Goal: Task Accomplishment & Management: Manage account settings

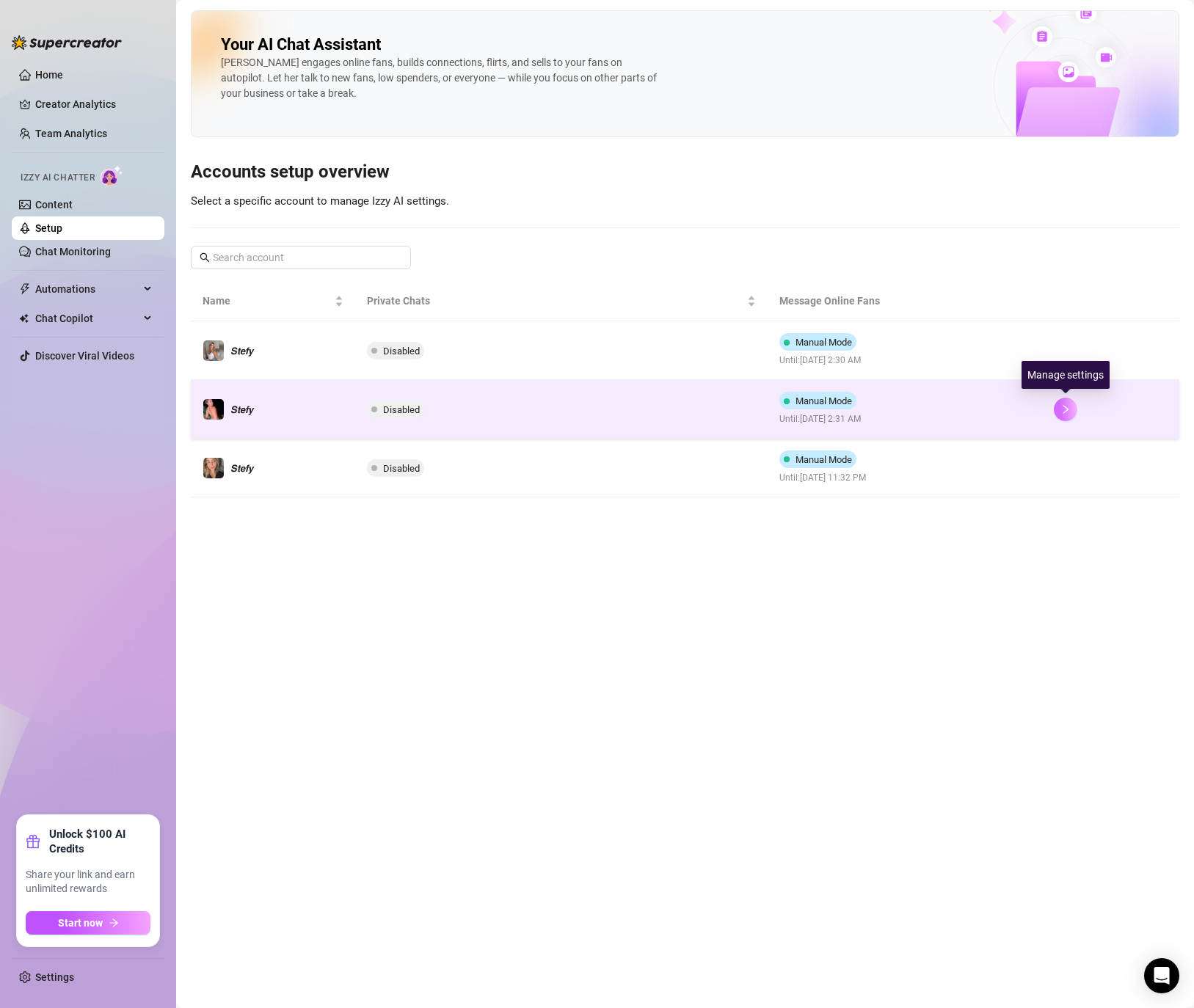
click at [1063, 415] on button "button" at bounding box center [1065, 409] width 24 height 24
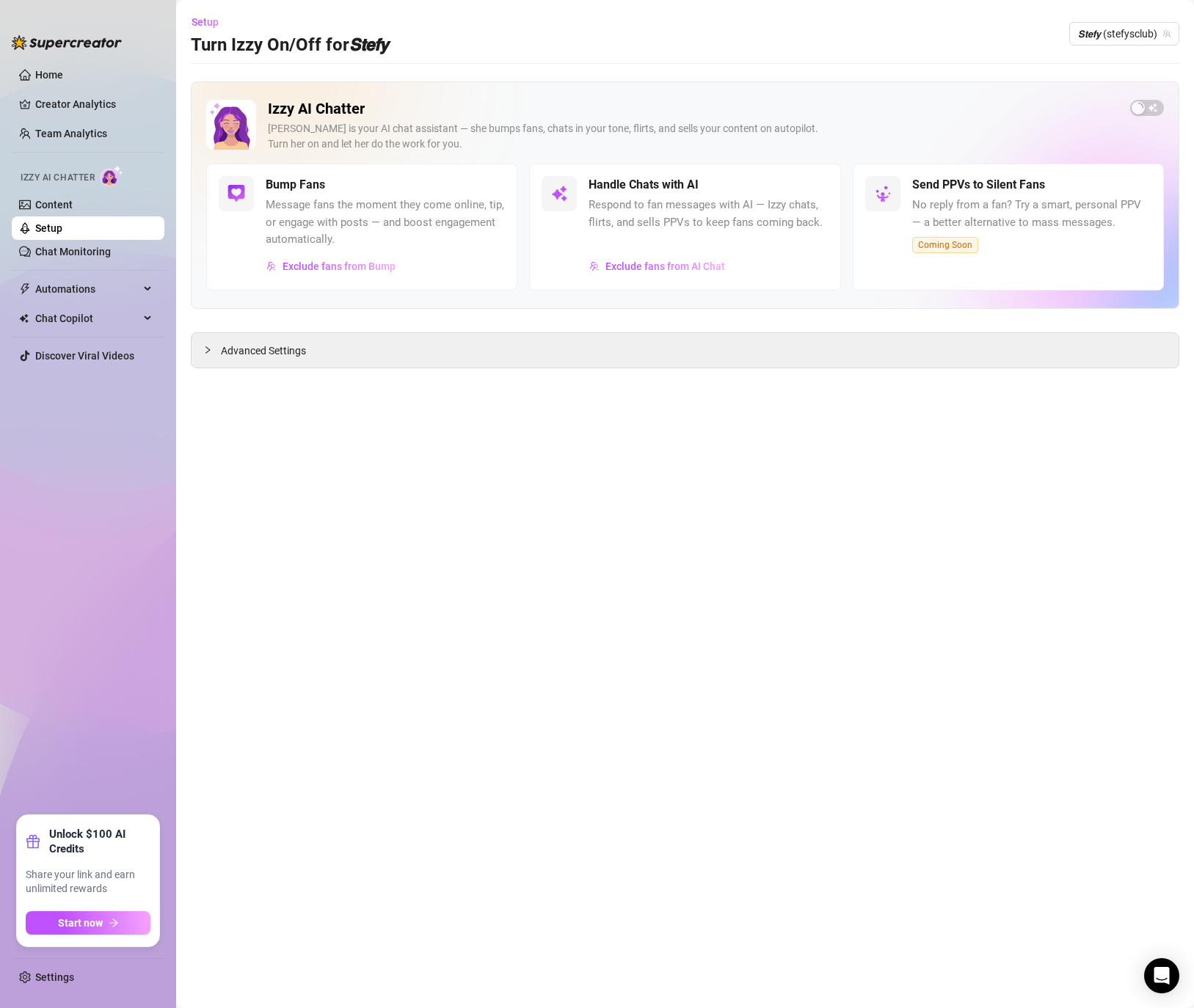
click at [1141, 116] on div "Izzy AI Chatter [PERSON_NAME] is your AI chat assistant — she bumps fans, chats…" at bounding box center [685, 131] width 957 height 64
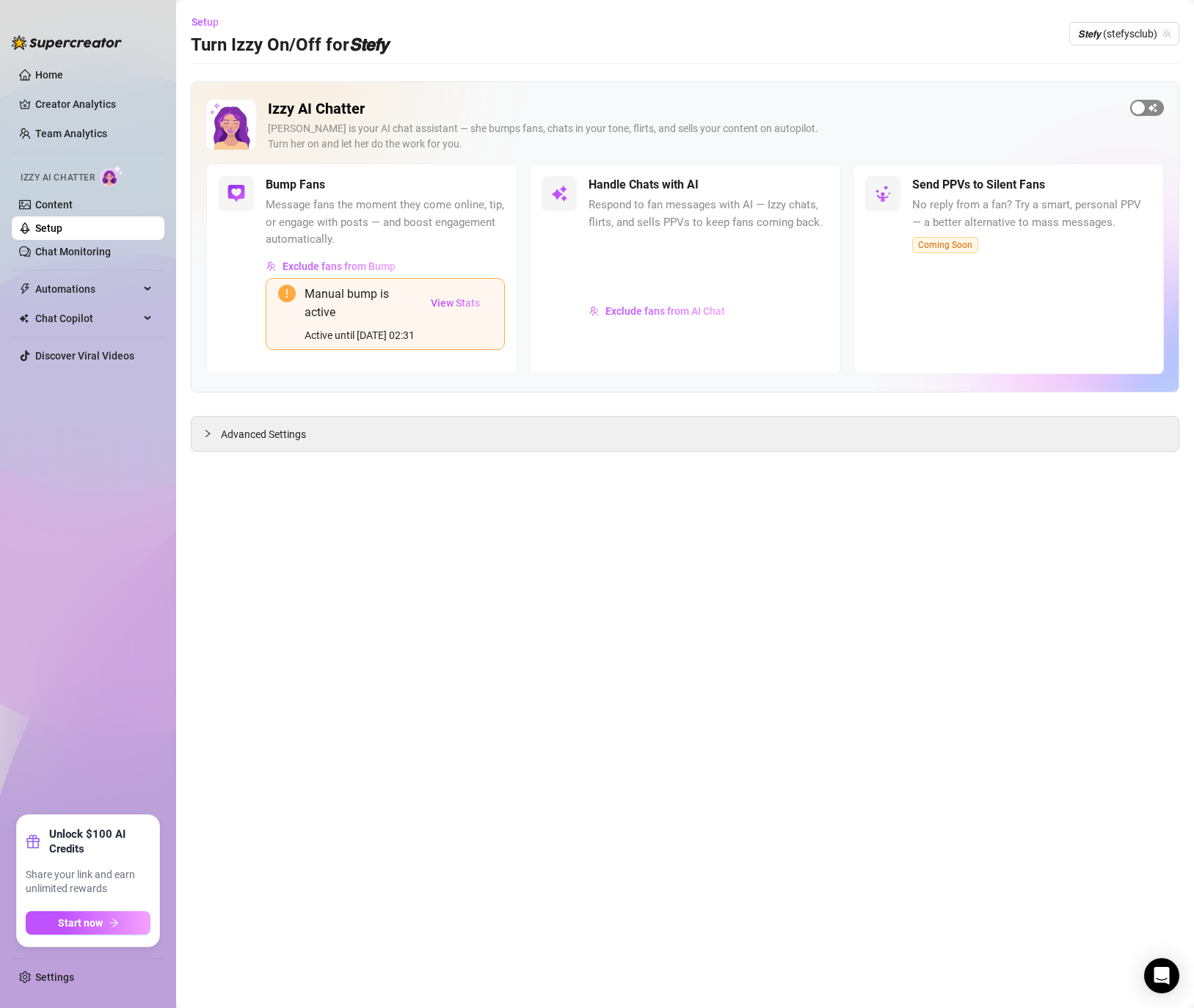
click at [1143, 109] on div "button" at bounding box center [1138, 107] width 13 height 13
click at [454, 284] on button "View Stats" at bounding box center [456, 302] width 74 height 37
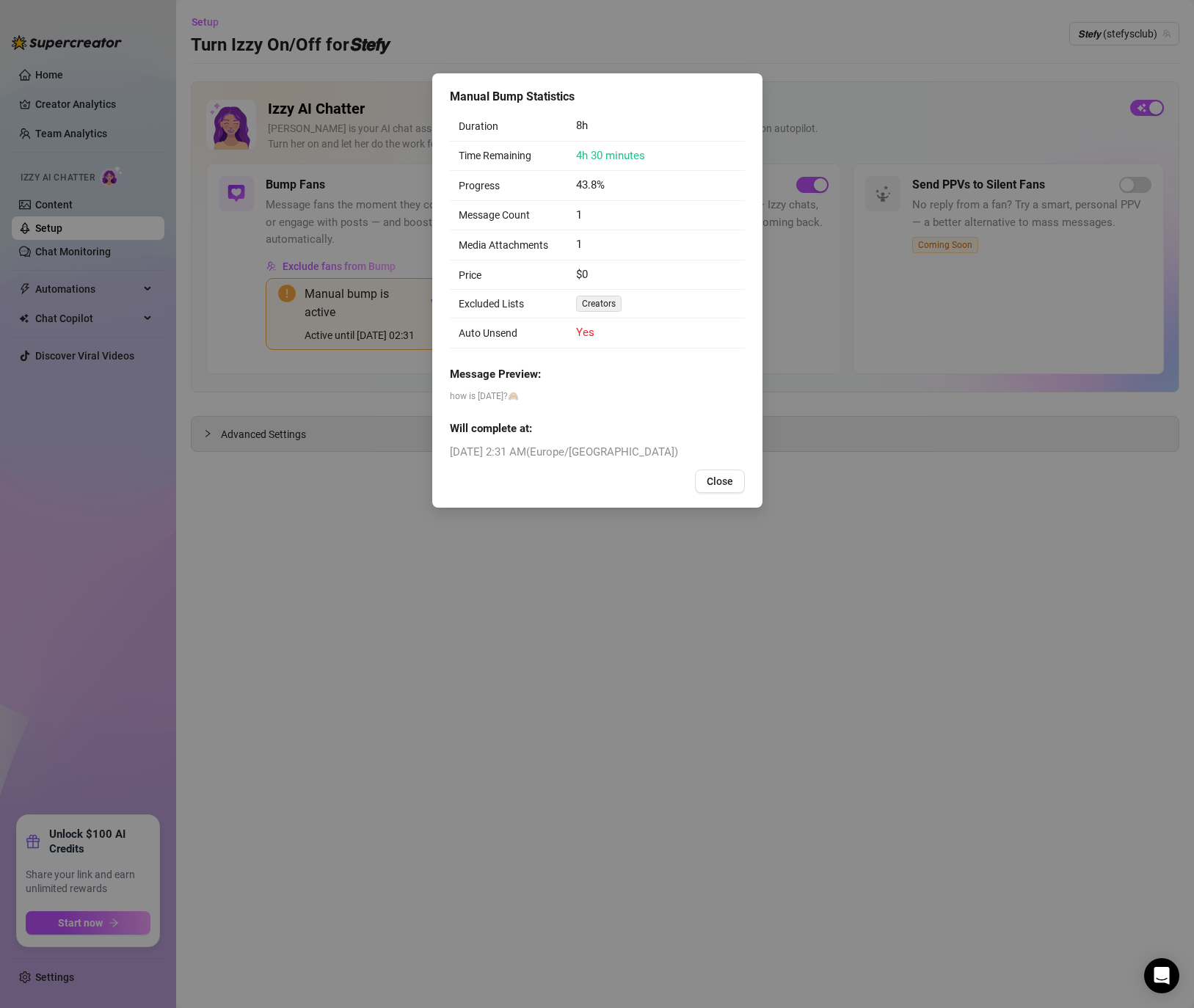
click at [419, 314] on div "Manual Bump Statistics Duration 8h Time Remaining 4h 30 minutes Progress 43.8% …" at bounding box center [597, 504] width 1194 height 1008
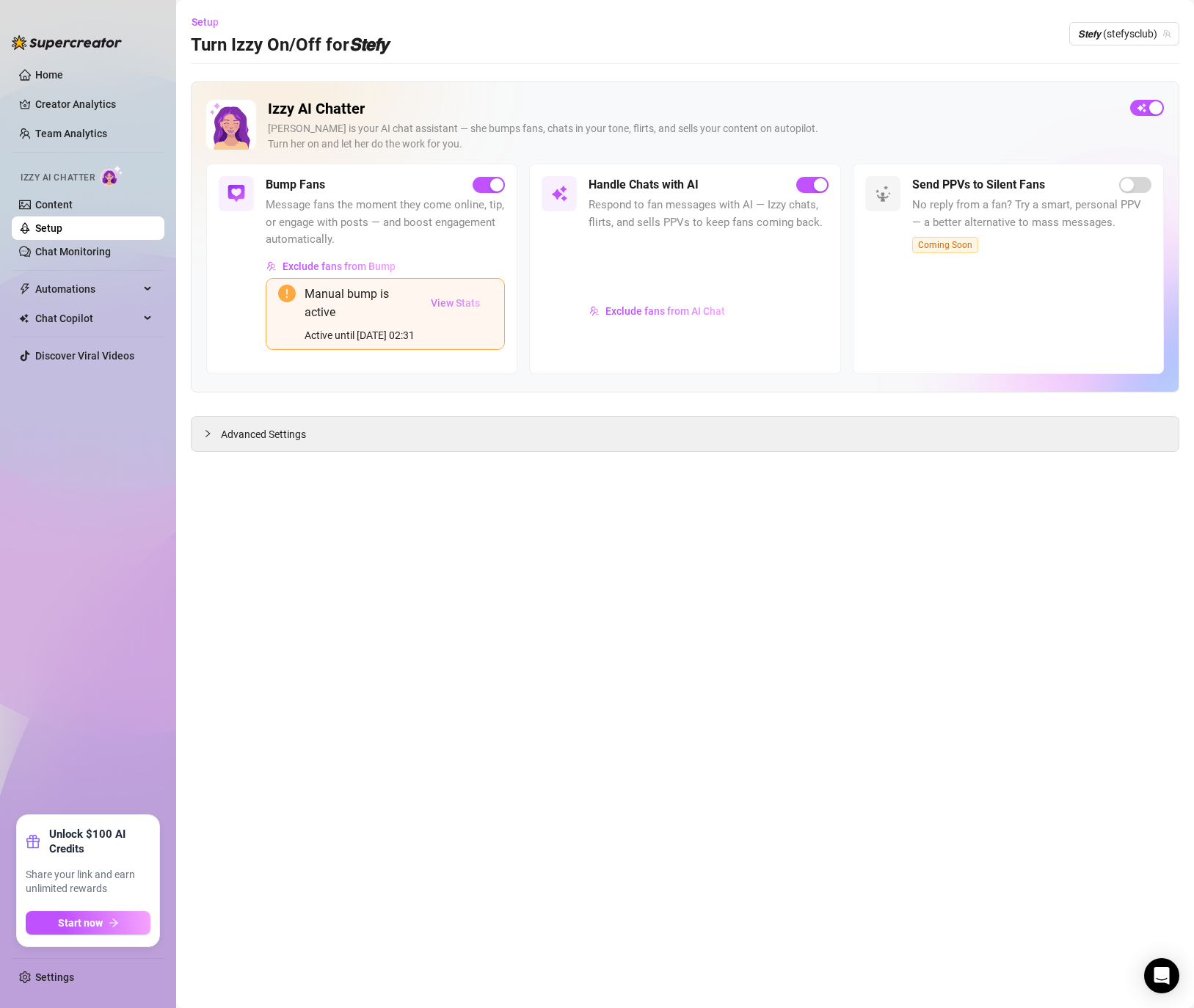
click at [456, 300] on span "View Stats" at bounding box center [456, 302] width 49 height 11
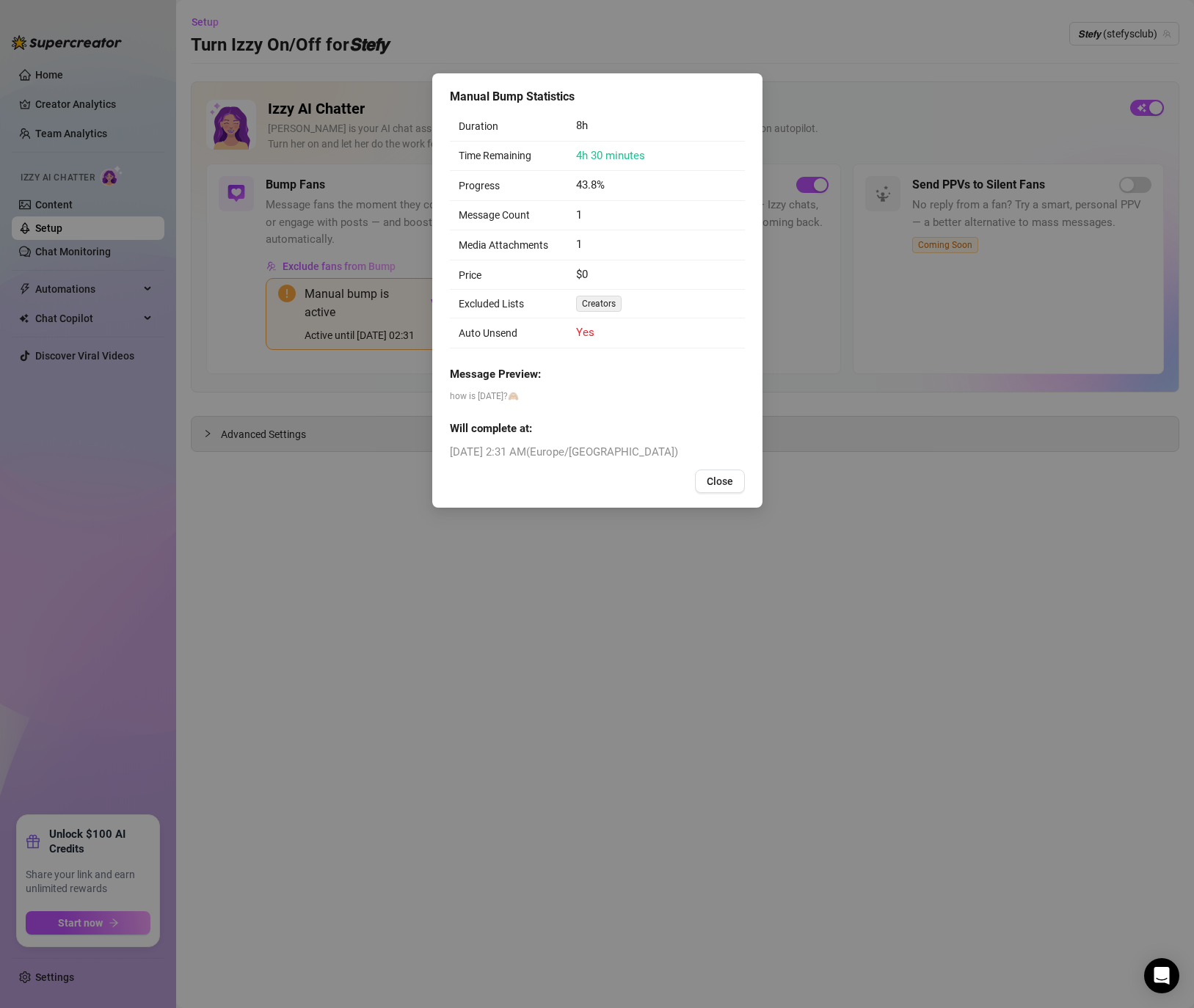
click at [322, 354] on div "Manual Bump Statistics Duration 8h Time Remaining 4h 30 minutes Progress 43.8% …" at bounding box center [597, 504] width 1194 height 1008
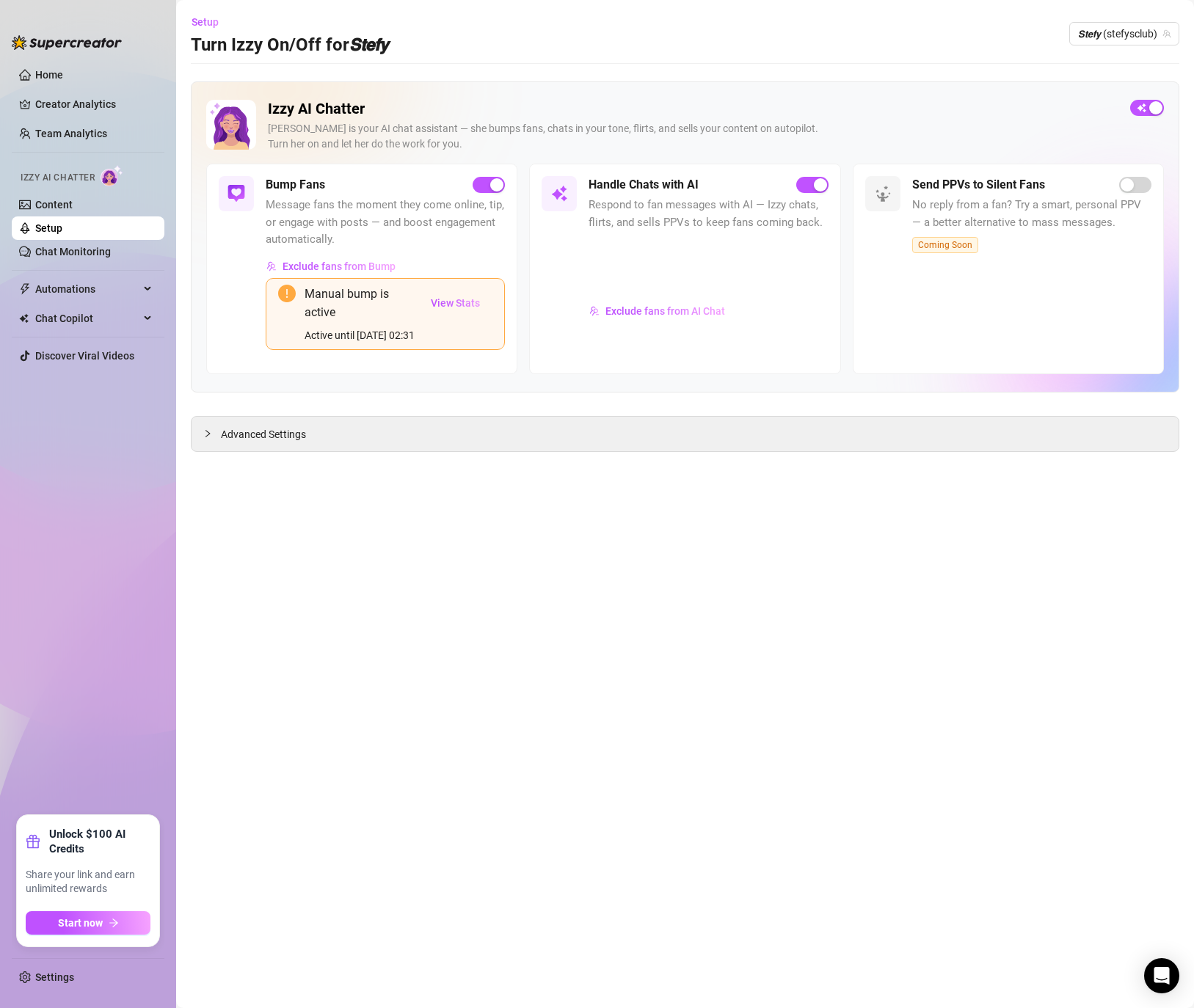
click at [321, 343] on div "Active until [DATE] 02:31" at bounding box center [362, 335] width 114 height 16
click at [319, 332] on div "Active until [DATE] 02:31" at bounding box center [362, 335] width 114 height 16
click at [1145, 31] on span "𝙎𝙩𝙚𝙛𝙮 (stefysclub)" at bounding box center [1124, 33] width 92 height 22
click at [1125, 106] on div "𝙎𝙩𝙚𝙛𝙮 ( dangerbabygirl )" at bounding box center [1103, 114] width 128 height 18
click at [1140, 108] on div "button" at bounding box center [1138, 107] width 13 height 13
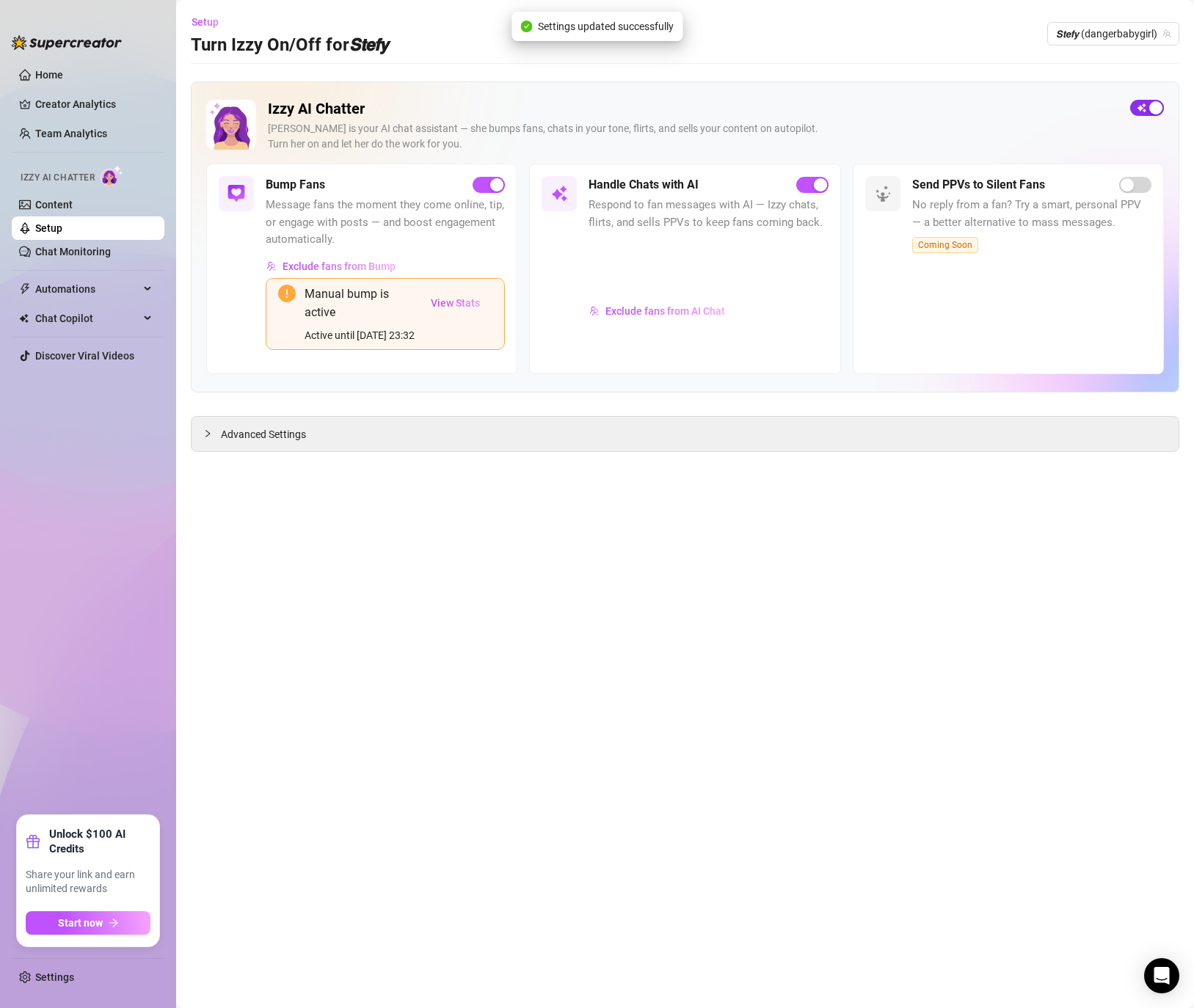
click at [772, 121] on div "[PERSON_NAME] is your AI chat assistant — she bumps fans, chats in your tone, f…" at bounding box center [693, 136] width 851 height 30
click at [1091, 37] on span "𝙎𝙩𝙚𝙛𝙮 (dangerbabygirl)" at bounding box center [1113, 33] width 114 height 22
click at [1086, 64] on div "𝙎𝙩𝙚𝙛𝙮 ( stefybunny )" at bounding box center [1103, 64] width 128 height 18
click at [262, 451] on div "Advanced Settings" at bounding box center [684, 434] width 987 height 34
click at [264, 442] on span "Advanced Settings" at bounding box center [263, 434] width 85 height 16
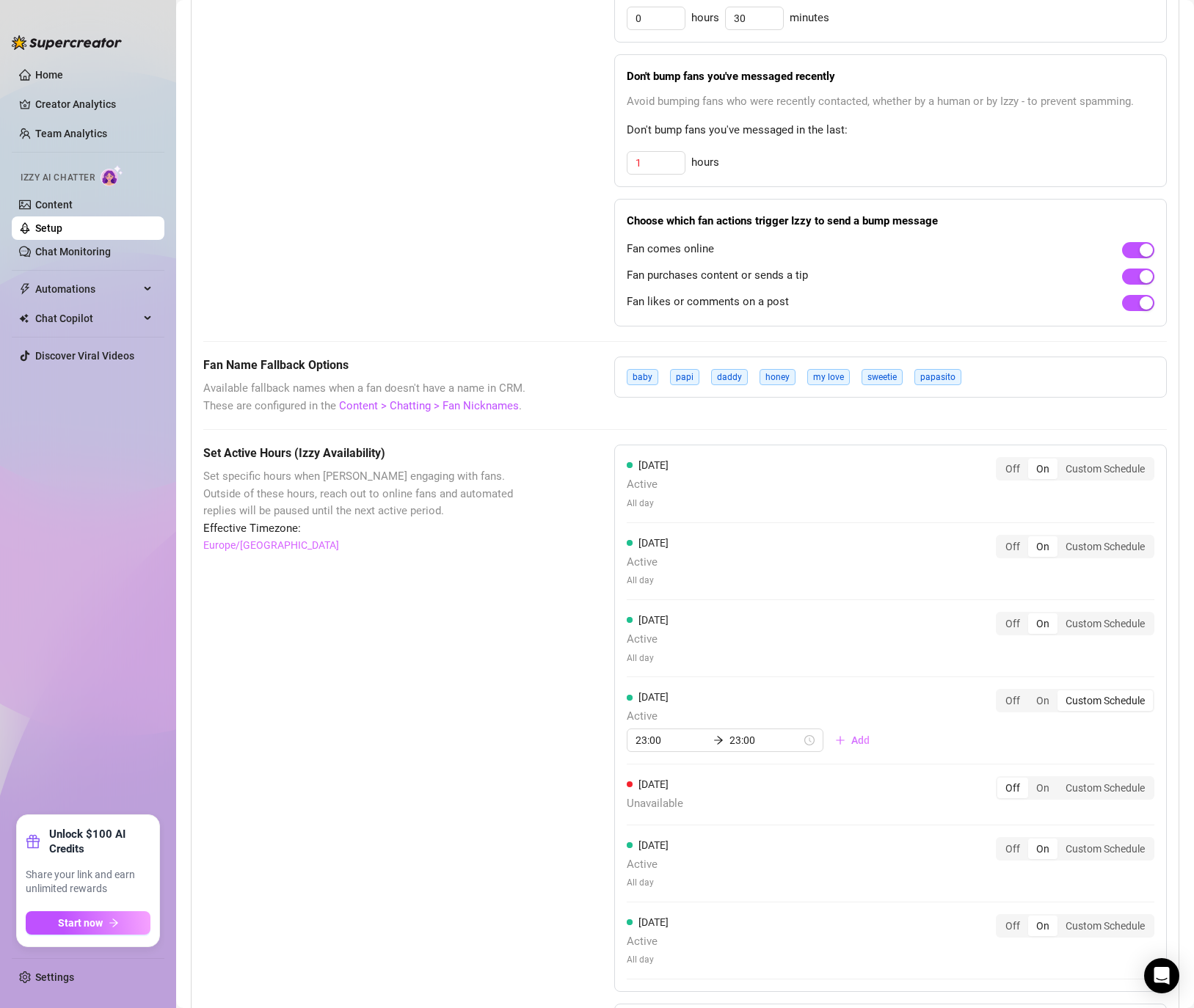
scroll to position [1072, 0]
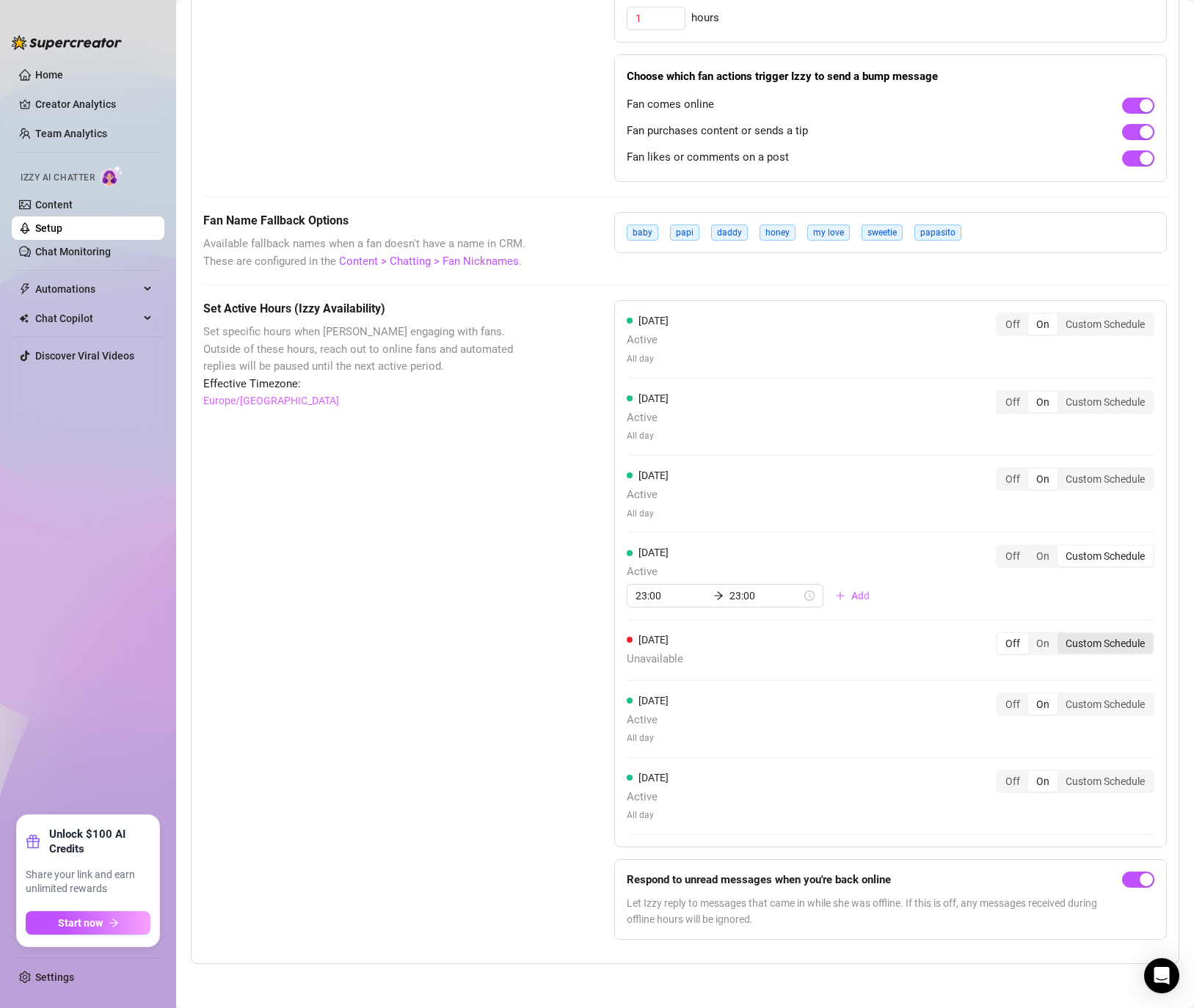
click at [1088, 644] on div "Custom Schedule" at bounding box center [1105, 643] width 95 height 21
click at [1061, 635] on input "Custom Schedule" at bounding box center [1061, 635] width 0 height 0
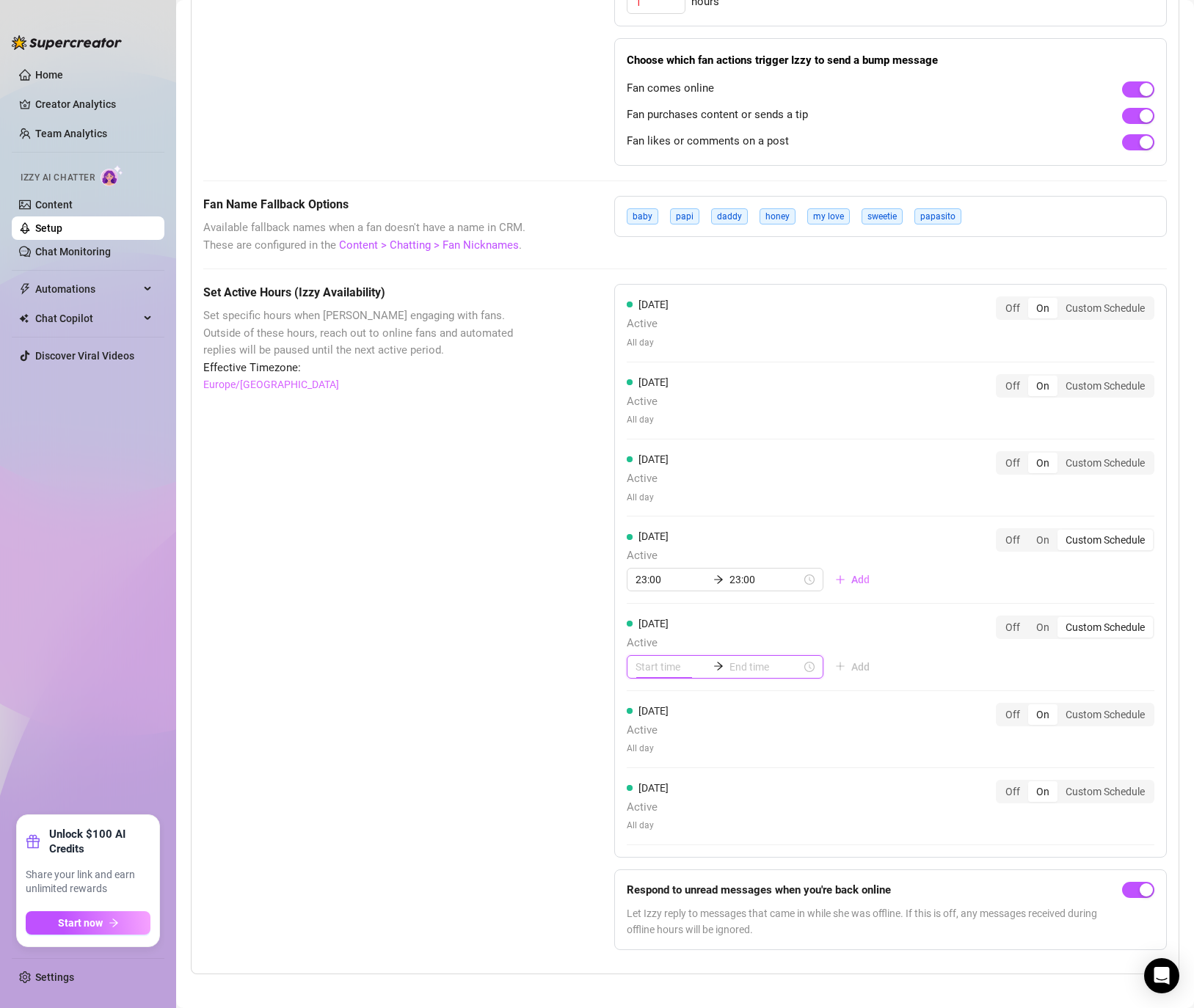
click at [639, 674] on input at bounding box center [672, 666] width 72 height 16
type input "00:00"
click at [649, 827] on div "10" at bounding box center [647, 824] width 35 height 21
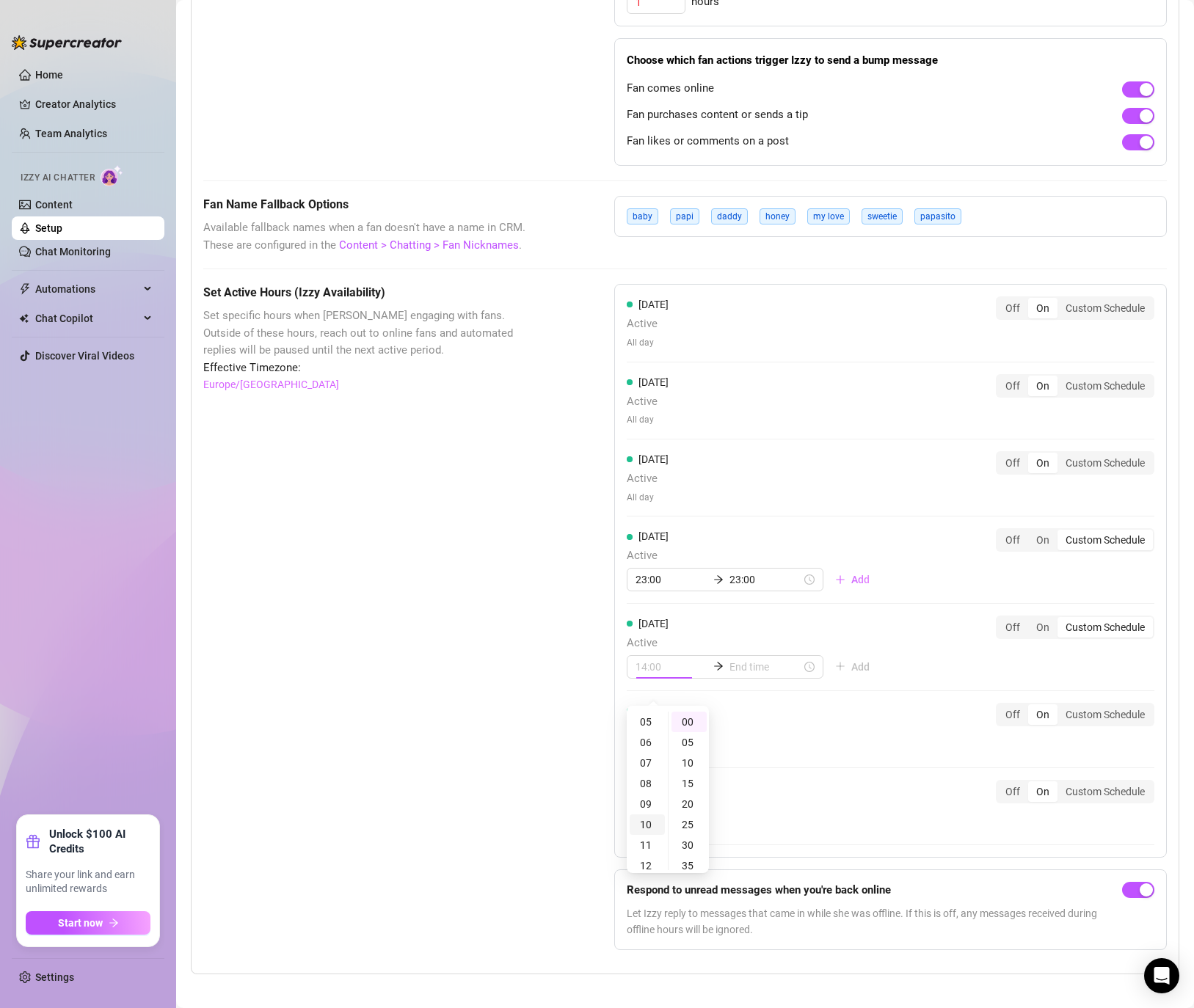
scroll to position [204, 0]
type input "10:00"
click at [741, 674] on input at bounding box center [765, 666] width 72 height 16
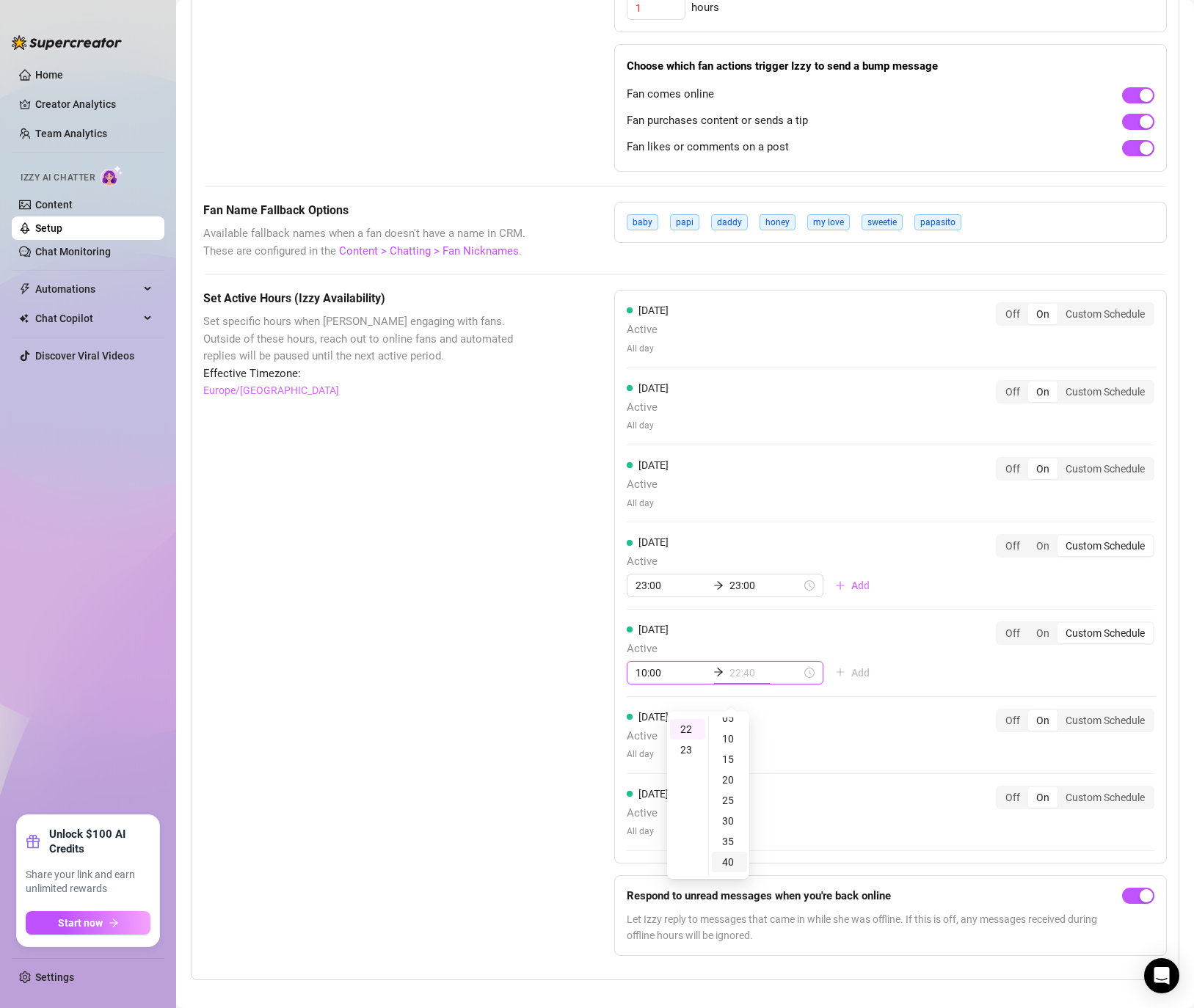
scroll to position [70, 0]
click at [733, 847] on div "55" at bounding box center [729, 846] width 35 height 21
type input "22:55"
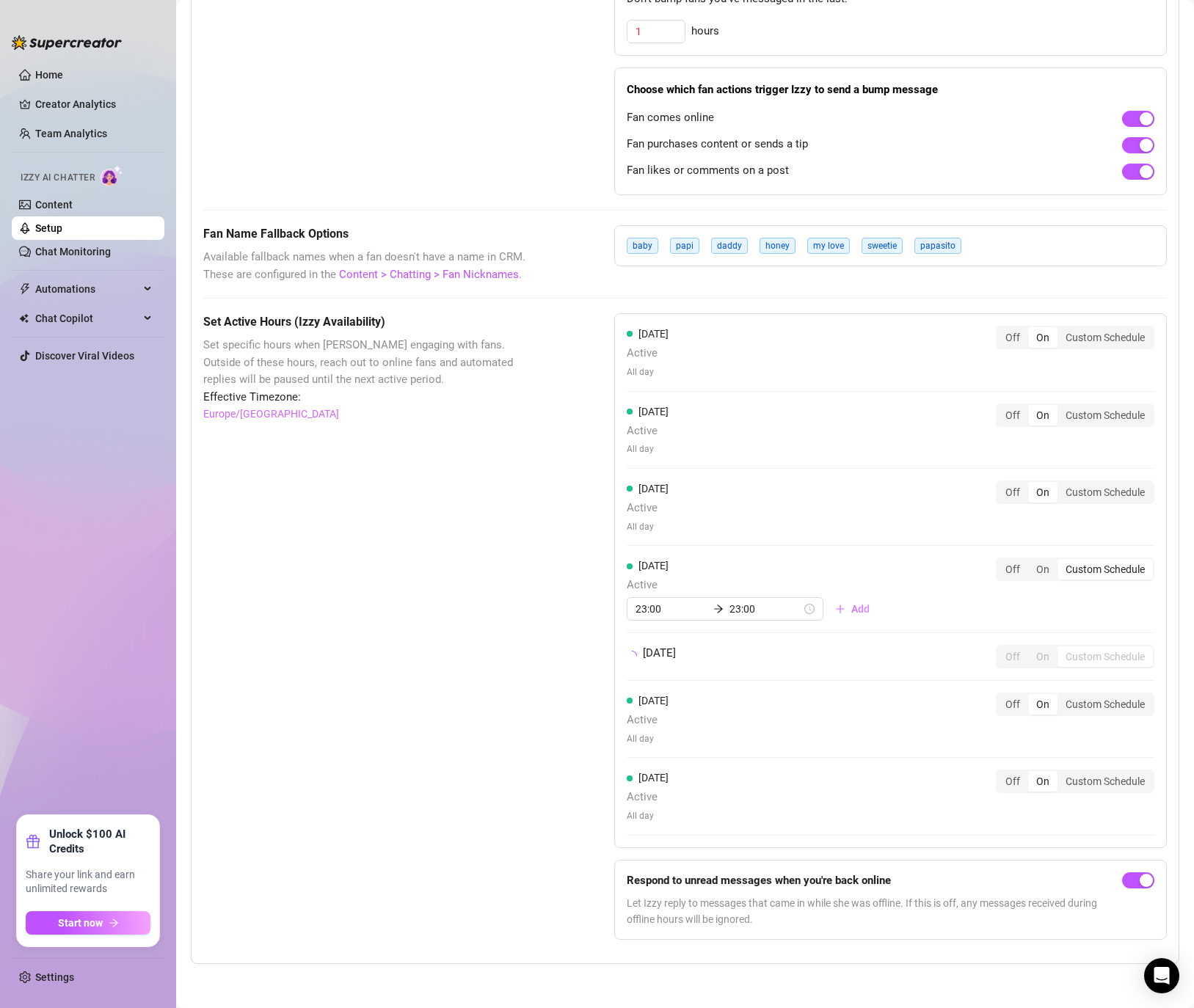
click at [870, 719] on div "[DATE] Active All day Off On Custom Schedule [DATE] Active All day Off On Custo…" at bounding box center [890, 580] width 553 height 534
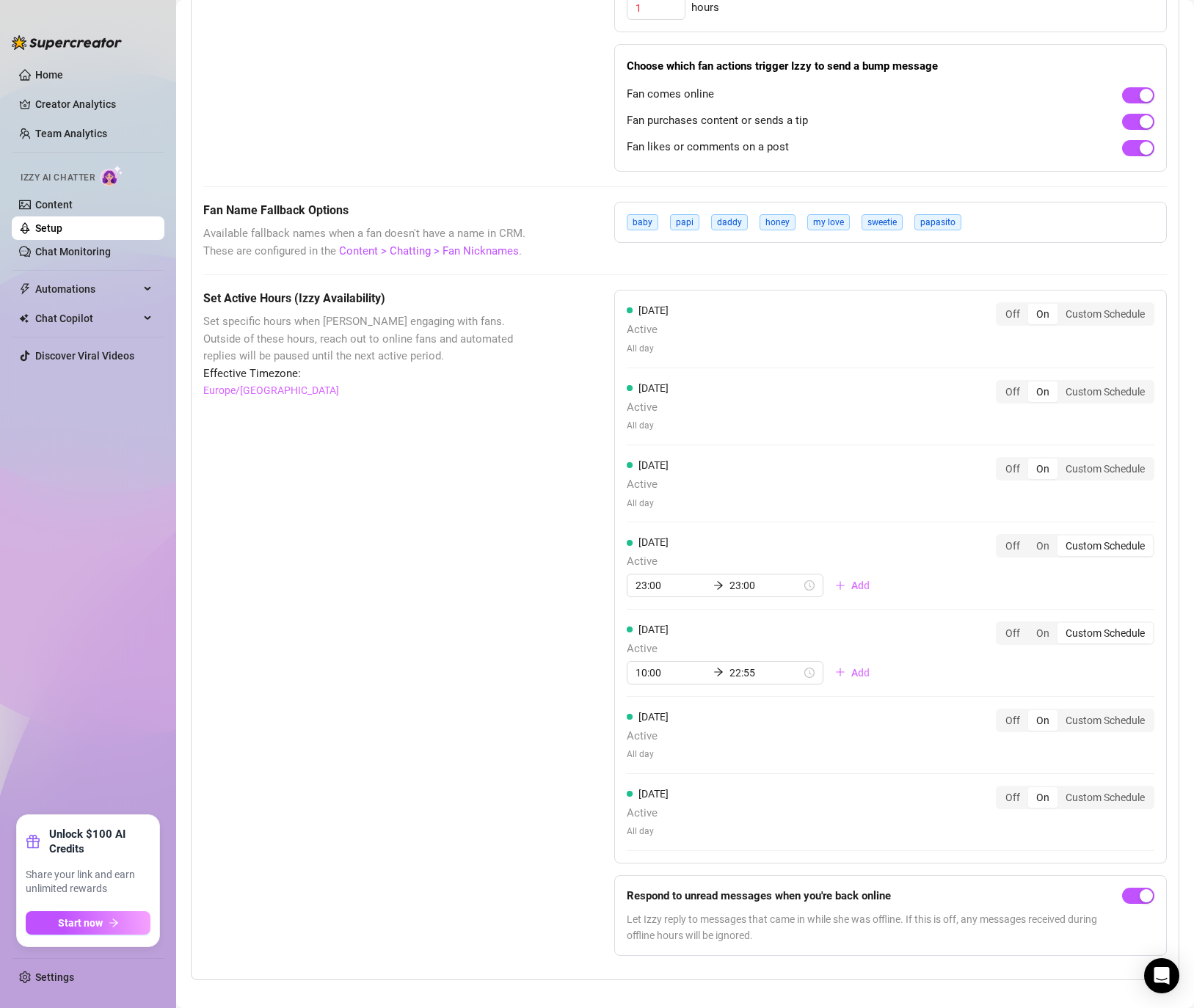
scroll to position [1067, 0]
click at [543, 605] on div "Set Active Hours (Izzy Availability) Set specific hours when Izzy engaging with…" at bounding box center [685, 628] width 963 height 678
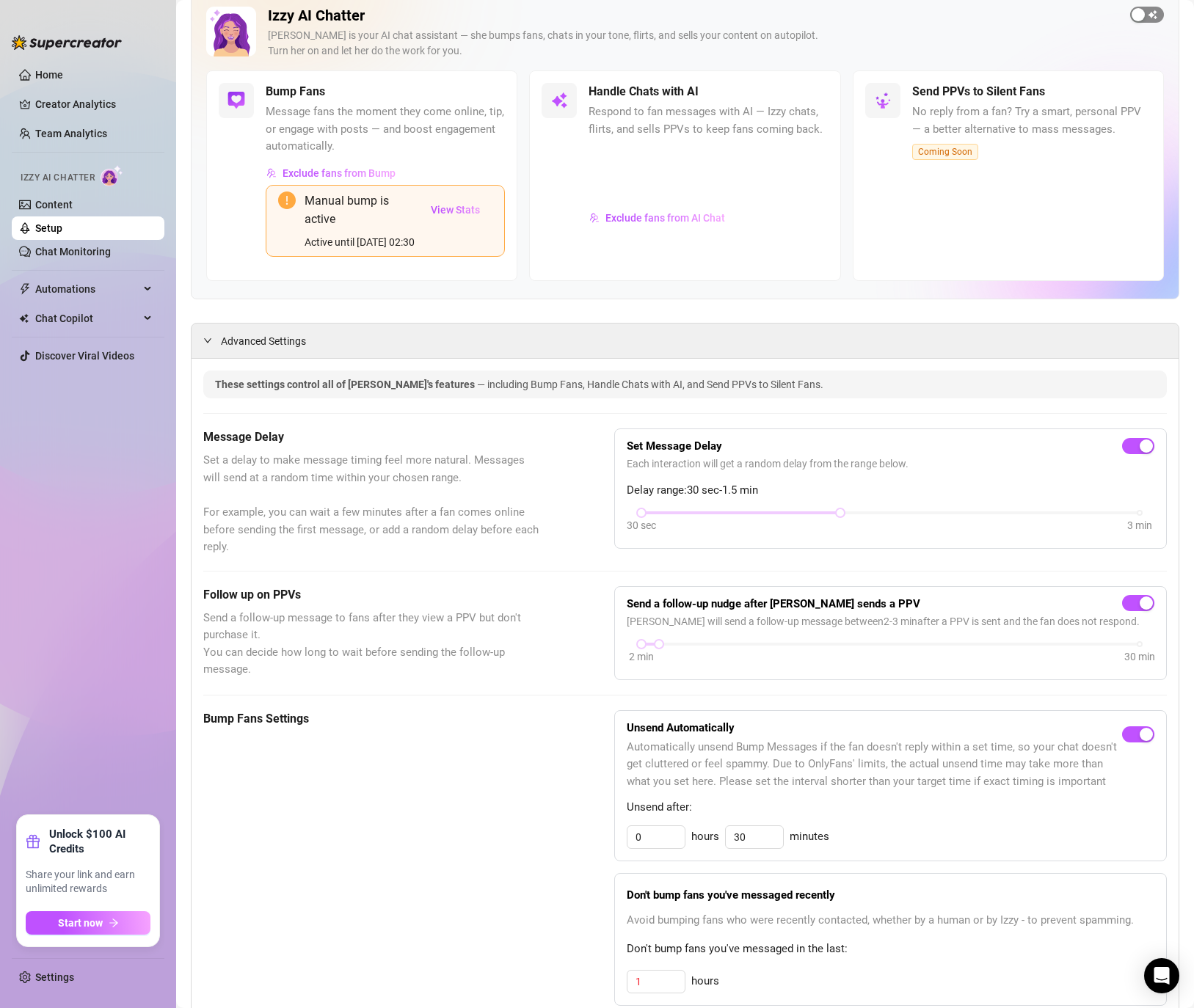
scroll to position [0, 0]
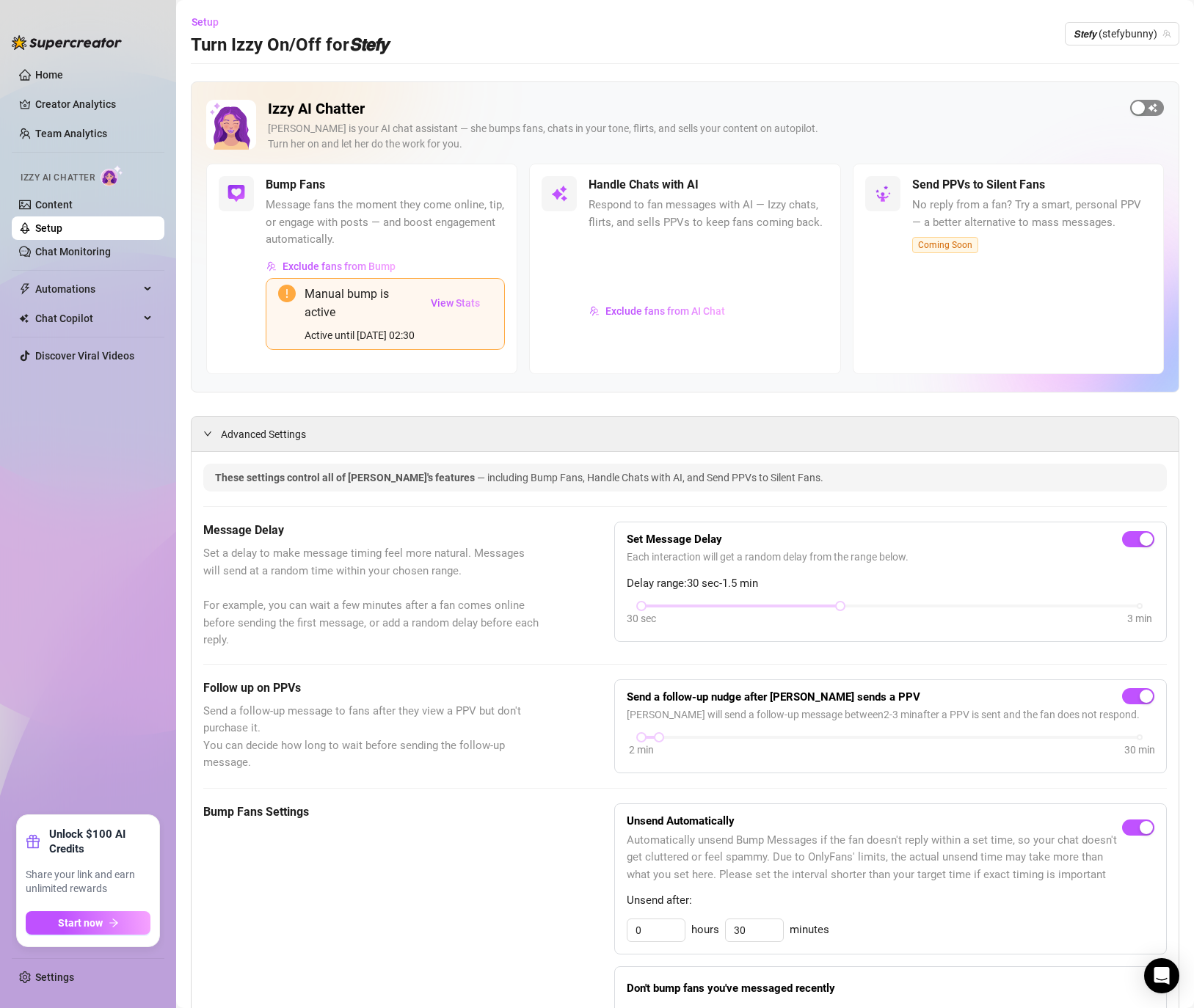
click at [1141, 107] on div "button" at bounding box center [1138, 107] width 13 height 13
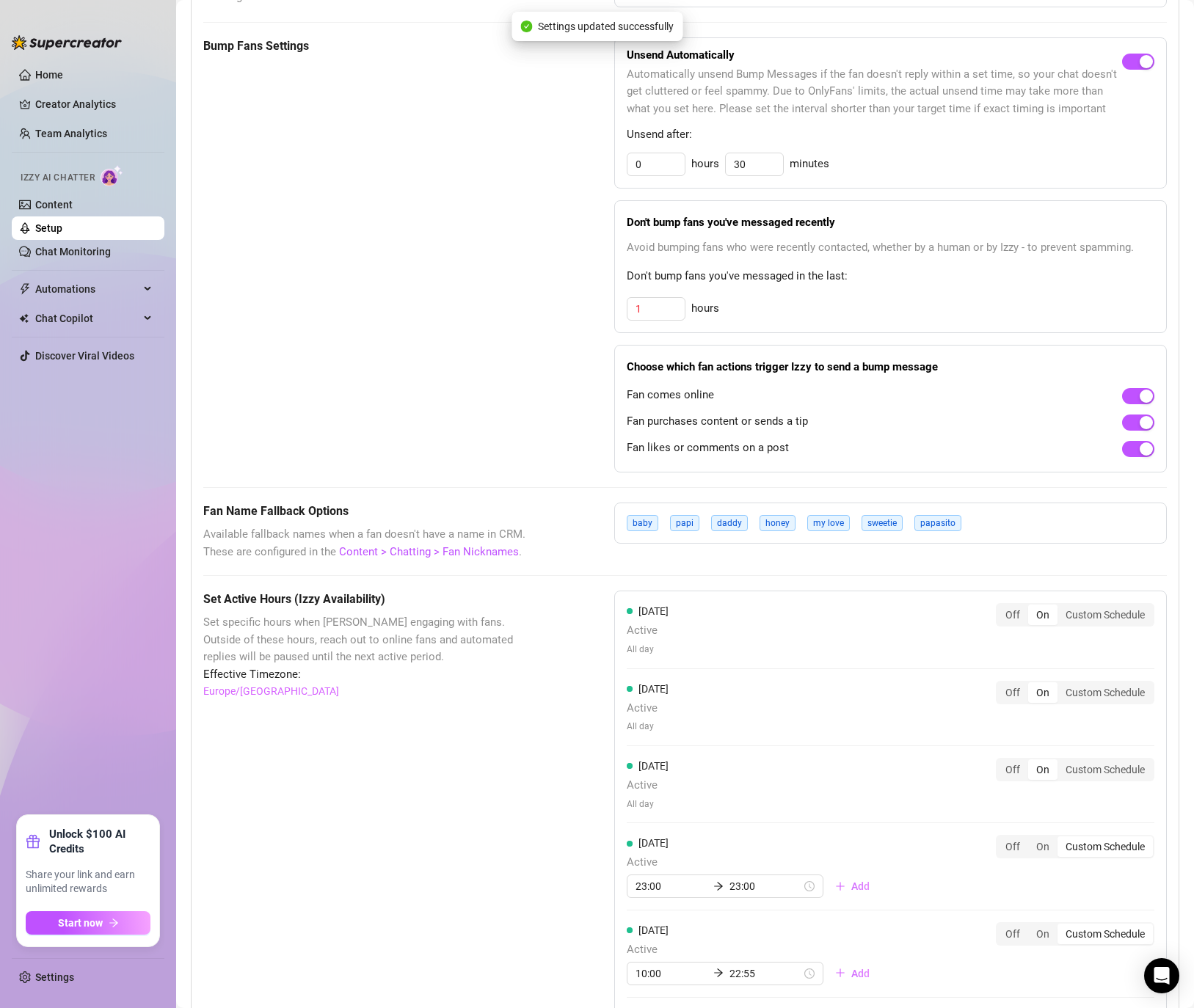
scroll to position [1098, 0]
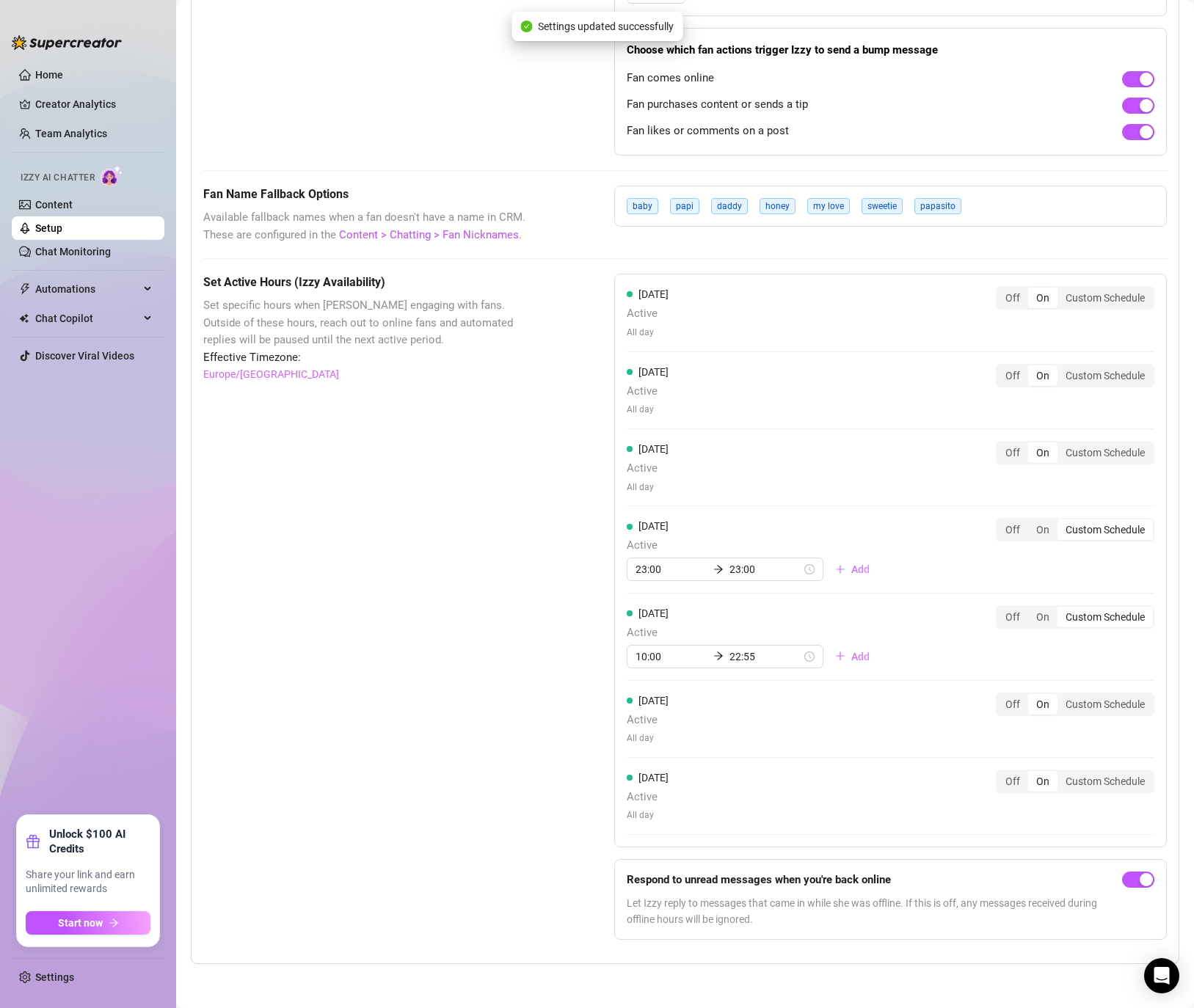
click at [468, 621] on div "Set Active Hours (Izzy Availability) Set specific hours when Izzy engaging with…" at bounding box center [372, 612] width 338 height 678
